Goal: Information Seeking & Learning: Learn about a topic

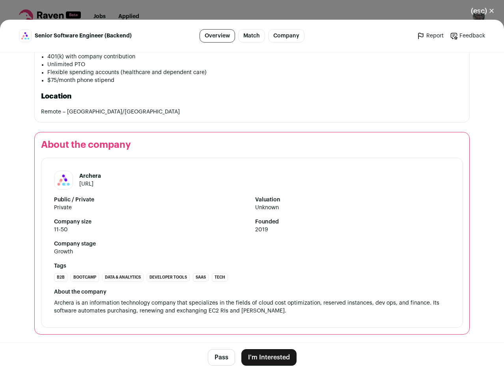
scroll to position [830, 0]
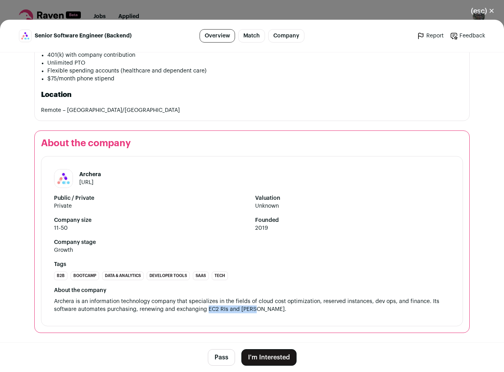
drag, startPoint x: 204, startPoint y: 307, endPoint x: 249, endPoint y: 310, distance: 45.0
click at [249, 310] on span "Archera is an information technology company that specializes in the fields of …" at bounding box center [247, 305] width 387 height 13
click at [258, 312] on div "About the company Archera is an information technology company that specializes…" at bounding box center [252, 300] width 396 height 27
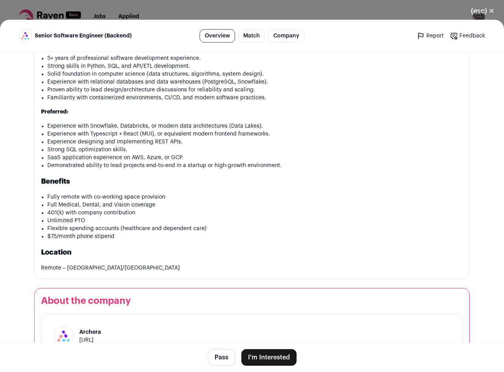
scroll to position [632, 0]
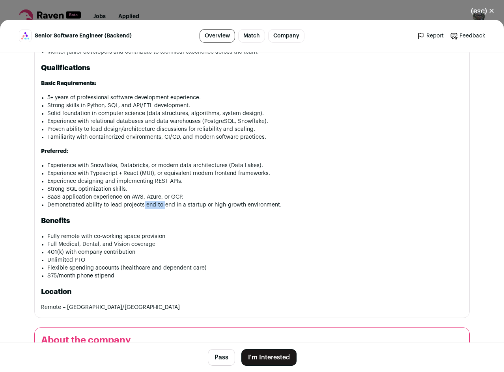
click at [160, 203] on li "Demonstrated ability to lead projects end-to-end in a startup or high-growth en…" at bounding box center [255, 205] width 416 height 8
drag, startPoint x: 124, startPoint y: 194, endPoint x: 185, endPoint y: 193, distance: 60.3
click at [185, 193] on ul "Experience with Snowflake, Databricks, or modern data architectures (Data Lakes…" at bounding box center [255, 185] width 416 height 47
drag, startPoint x: 73, startPoint y: 188, endPoint x: 98, endPoint y: 187, distance: 25.3
click at [98, 187] on li "Strong SQL optimization skills." at bounding box center [255, 189] width 416 height 8
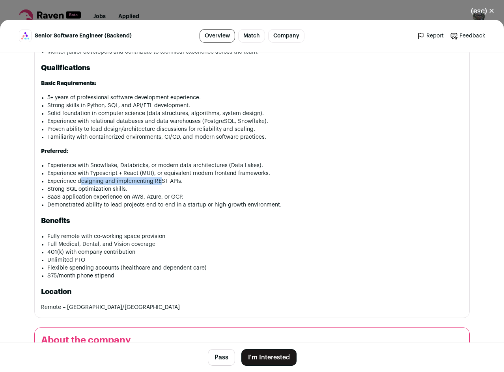
drag, startPoint x: 76, startPoint y: 179, endPoint x: 150, endPoint y: 180, distance: 73.8
click at [157, 179] on li "Experience designing and implementing REST APIs." at bounding box center [255, 181] width 416 height 8
drag, startPoint x: 159, startPoint y: 168, endPoint x: 205, endPoint y: 177, distance: 47.3
click at [205, 177] on li "Experience with Typescript + React (MUI), or equivalent modern frontend framewo…" at bounding box center [255, 174] width 416 height 8
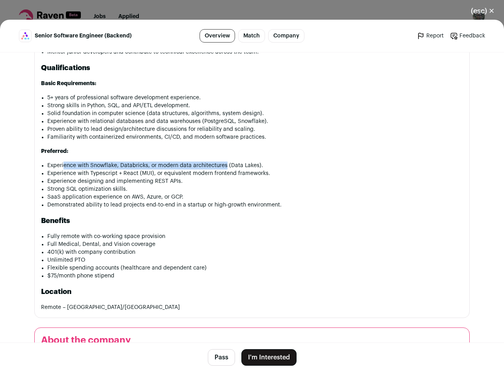
drag, startPoint x: 61, startPoint y: 166, endPoint x: 223, endPoint y: 169, distance: 161.7
click at [223, 169] on li "Experience with Snowflake, Databricks, or modern data architectures (Data Lakes…" at bounding box center [255, 166] width 416 height 8
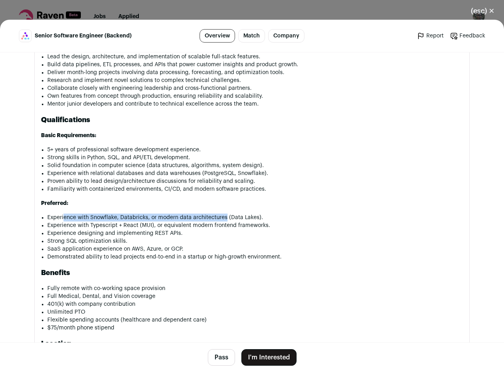
scroll to position [514, 0]
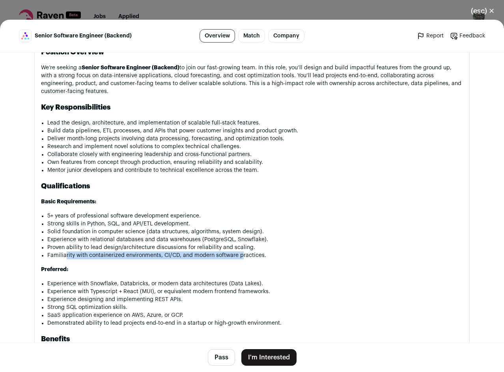
drag, startPoint x: 76, startPoint y: 250, endPoint x: 239, endPoint y: 252, distance: 162.9
click at [239, 252] on li "Familiarity with containerized environments, CI/CD, and modern software practic…" at bounding box center [255, 256] width 416 height 8
